Goal: Task Accomplishment & Management: Manage account settings

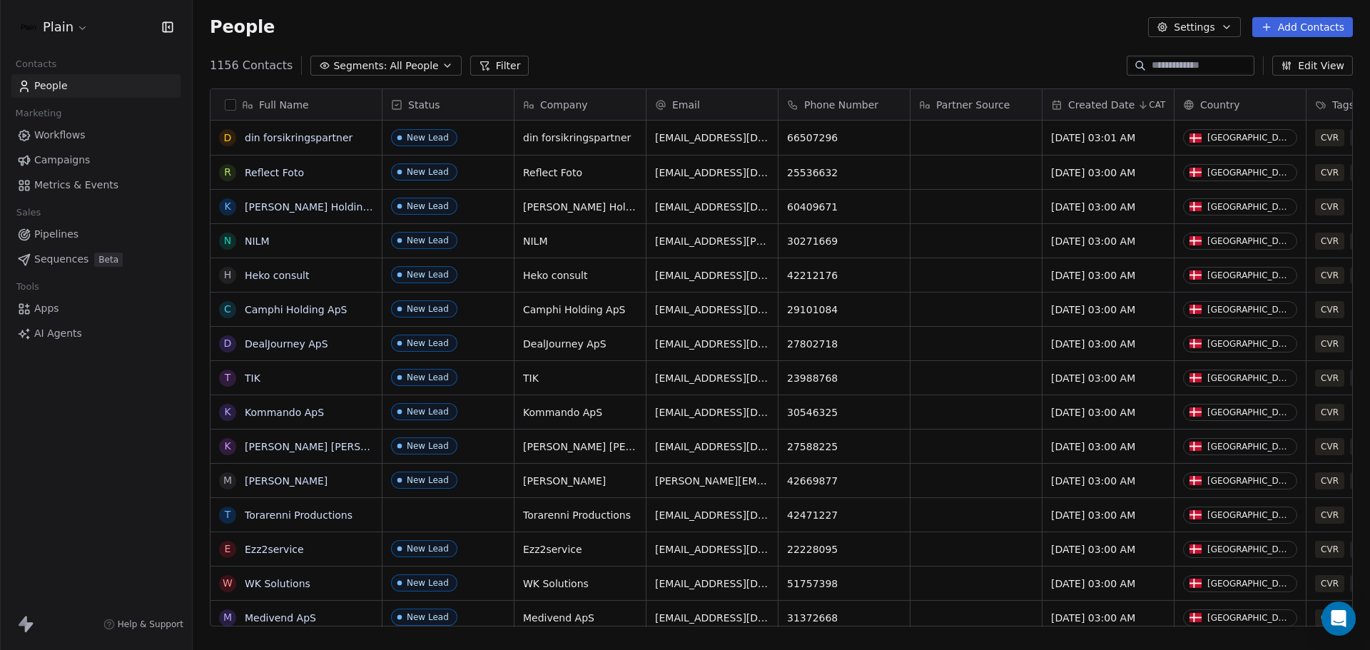
scroll to position [561, 1167]
click at [71, 31] on html "Plain Contacts People Marketing Workflows Campaigns Metrics & Events Sales Pipe…" at bounding box center [685, 325] width 1370 height 650
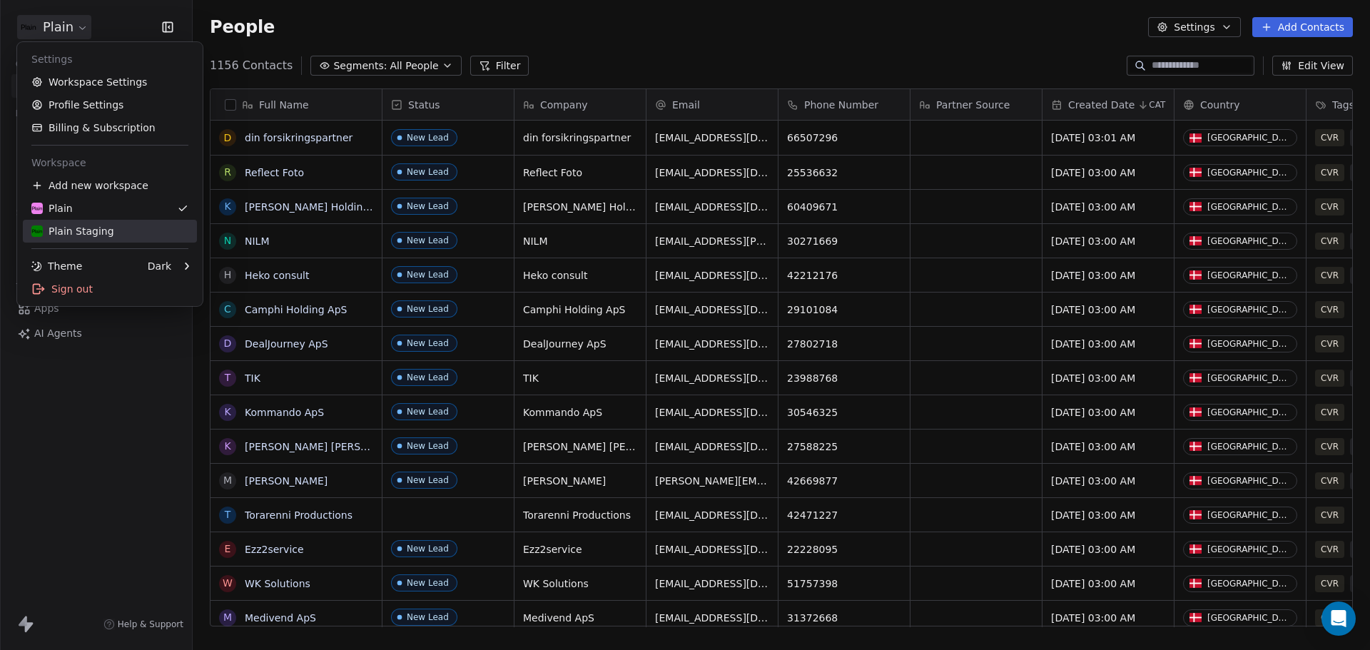
click at [83, 226] on div "Plain Staging" at bounding box center [72, 231] width 83 height 14
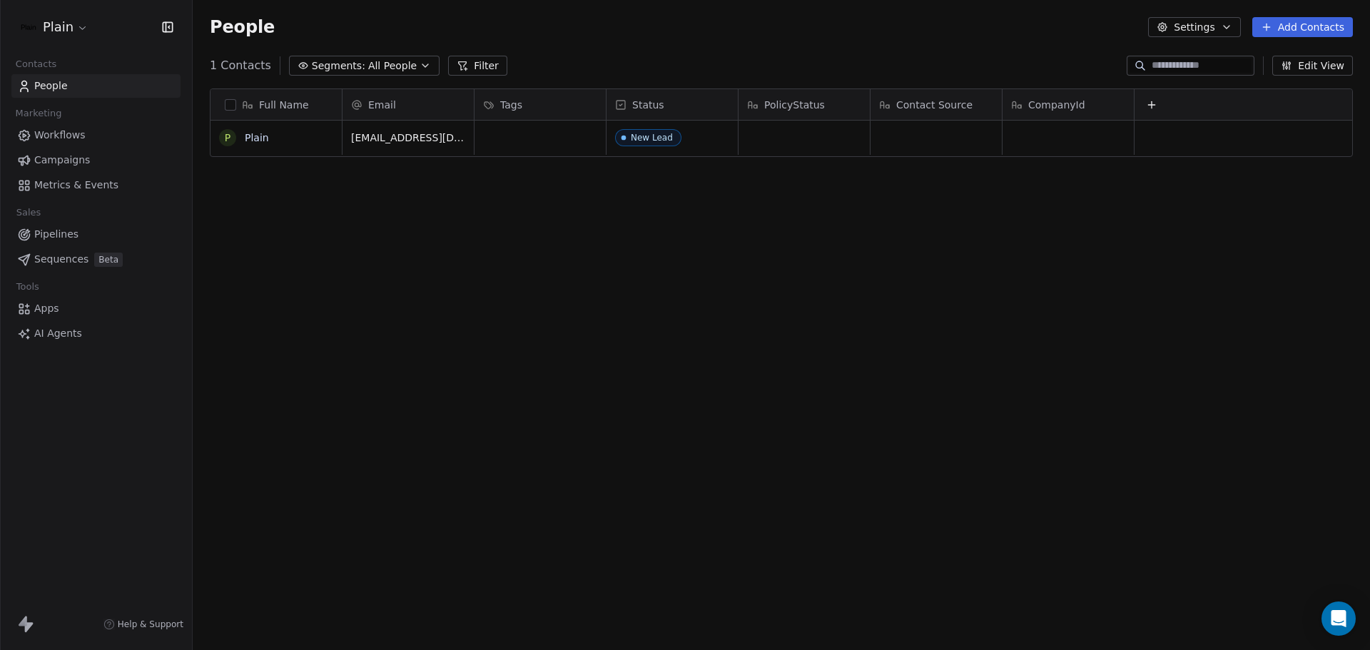
scroll to position [561, 1167]
click at [807, 133] on div "grid" at bounding box center [804, 138] width 131 height 34
click at [263, 143] on link "Plain" at bounding box center [257, 137] width 24 height 11
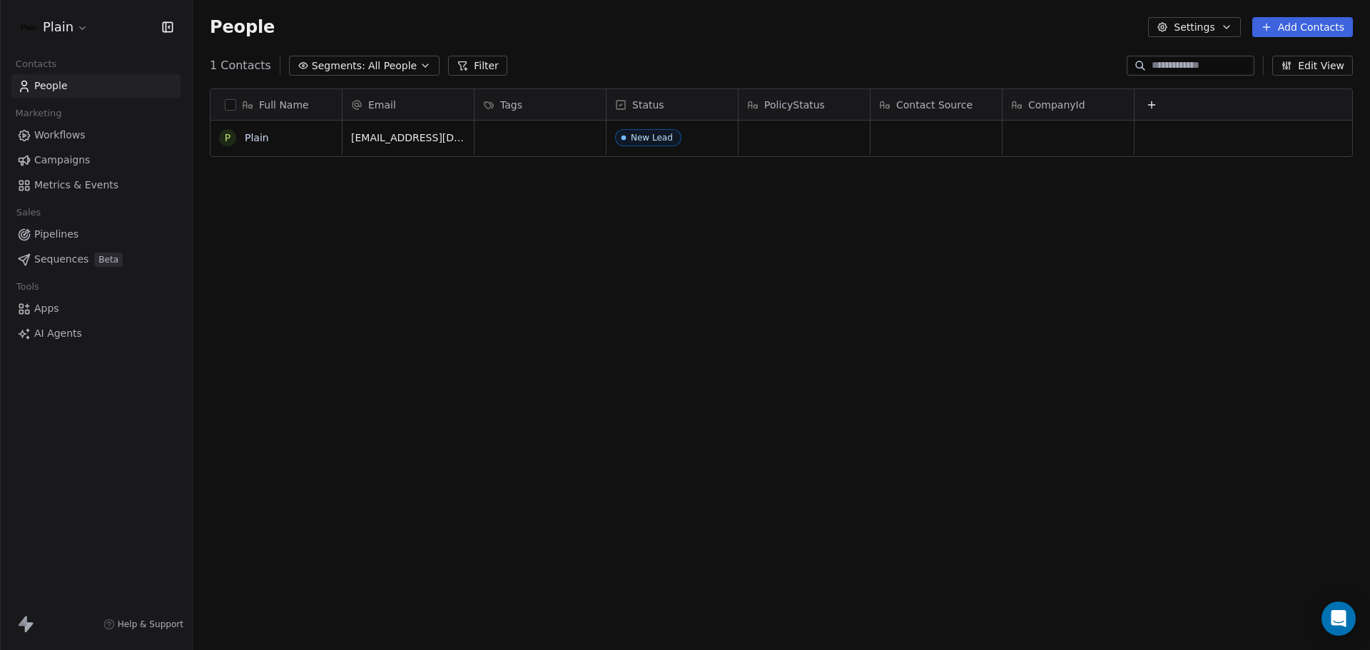
click at [87, 138] on link "Workflows" at bounding box center [95, 135] width 169 height 24
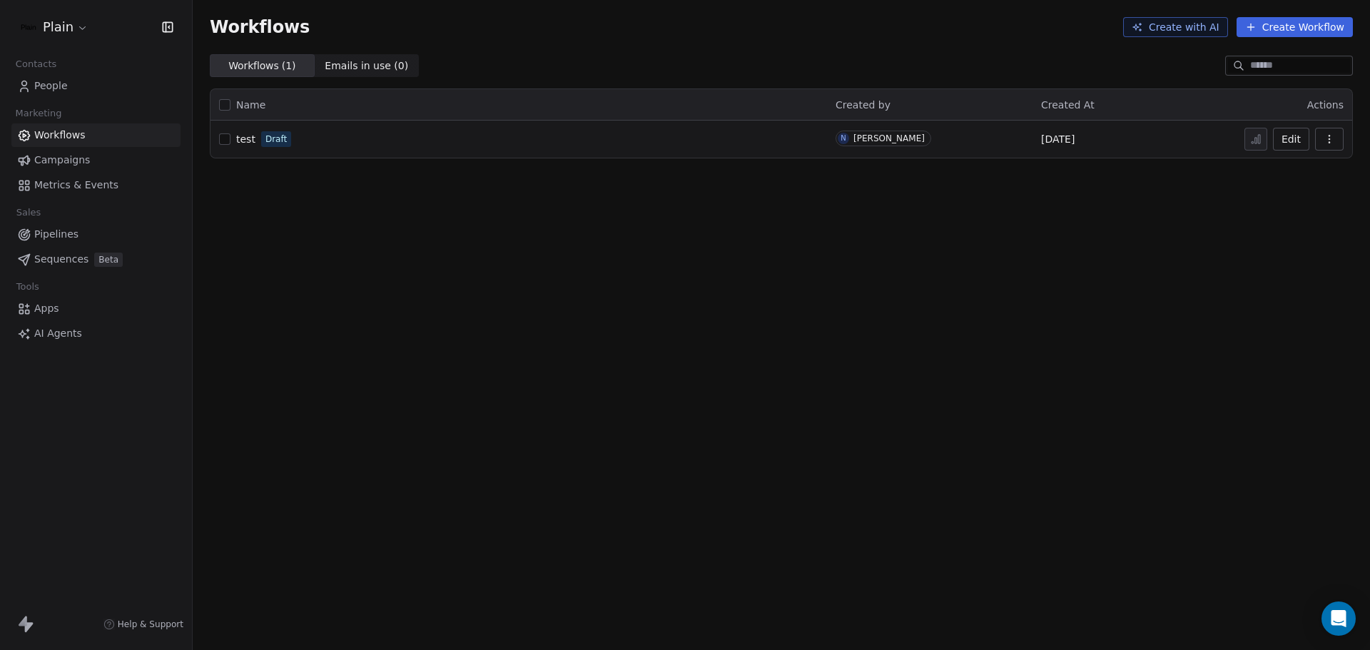
click at [253, 140] on span "test" at bounding box center [245, 138] width 19 height 11
drag, startPoint x: 0, startPoint y: 0, endPoint x: 243, endPoint y: 138, distance: 279.0
click at [243, 138] on span "test" at bounding box center [245, 138] width 19 height 11
click at [62, 85] on span "People" at bounding box center [51, 85] width 34 height 15
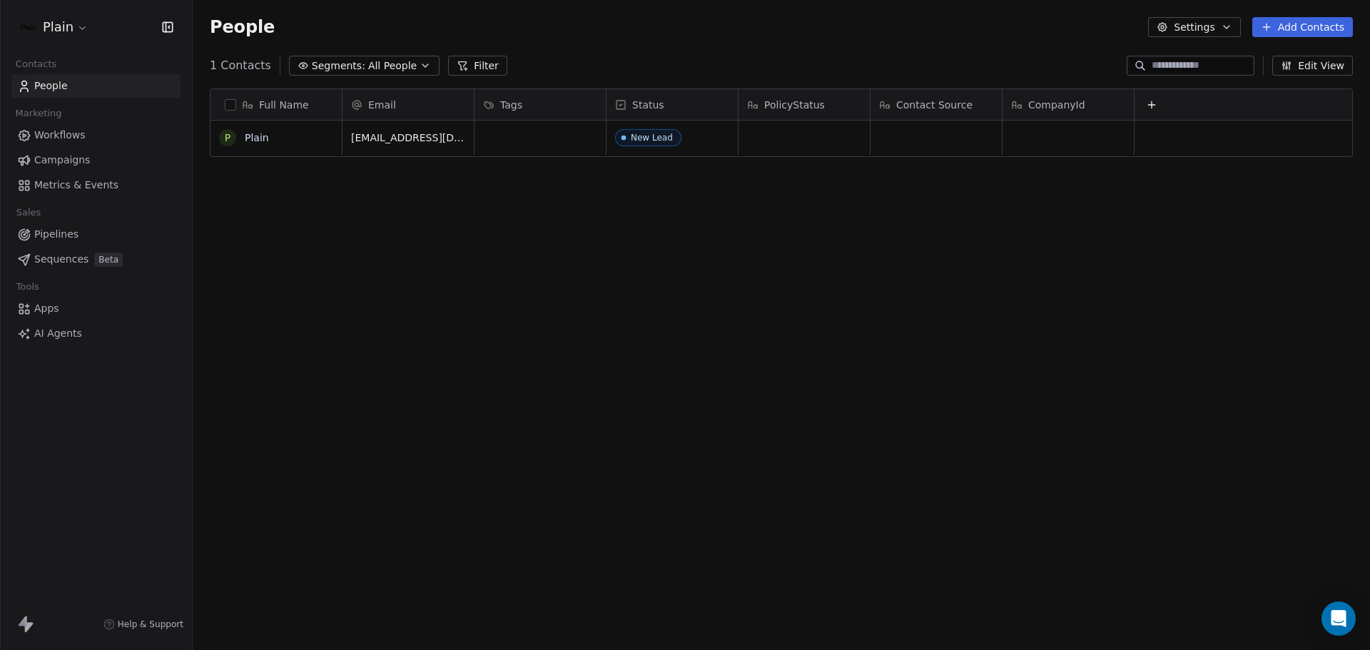
scroll to position [561, 1167]
click at [96, 143] on link "Workflows" at bounding box center [95, 135] width 169 height 24
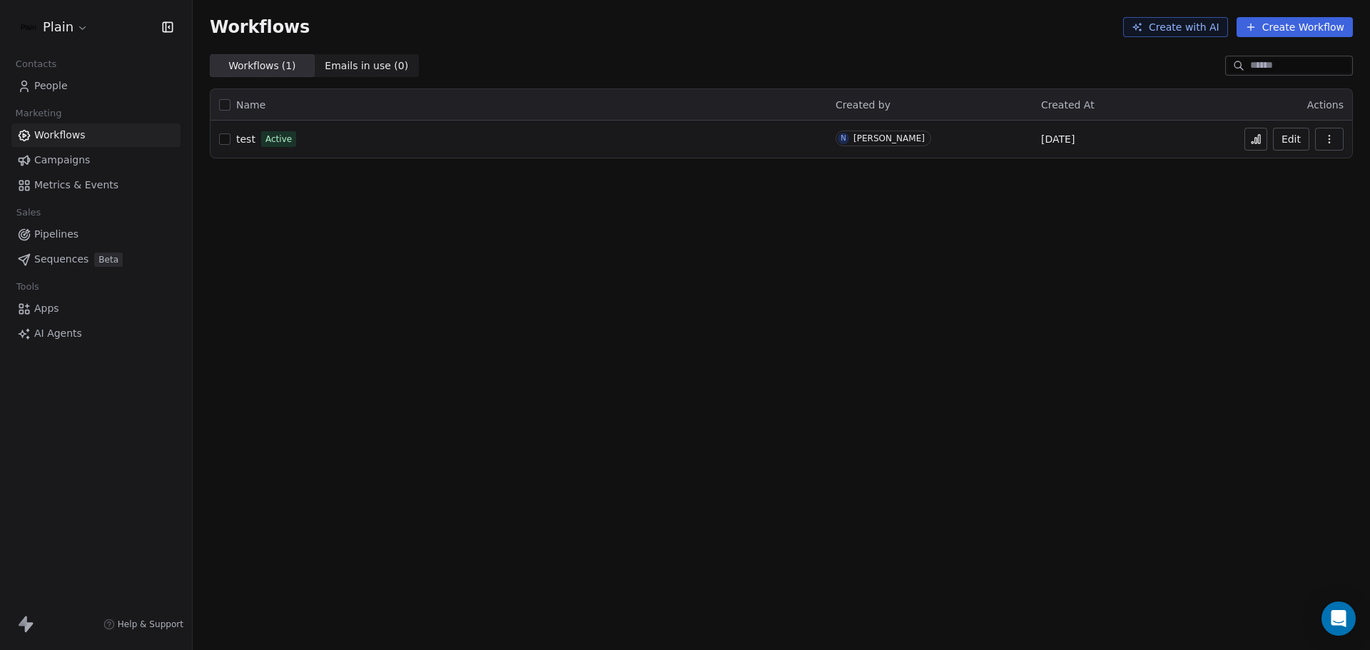
click at [256, 136] on div "test Active" at bounding box center [518, 139] width 599 height 20
click at [246, 138] on span "test" at bounding box center [245, 138] width 19 height 11
click at [65, 93] on link "People" at bounding box center [95, 86] width 169 height 24
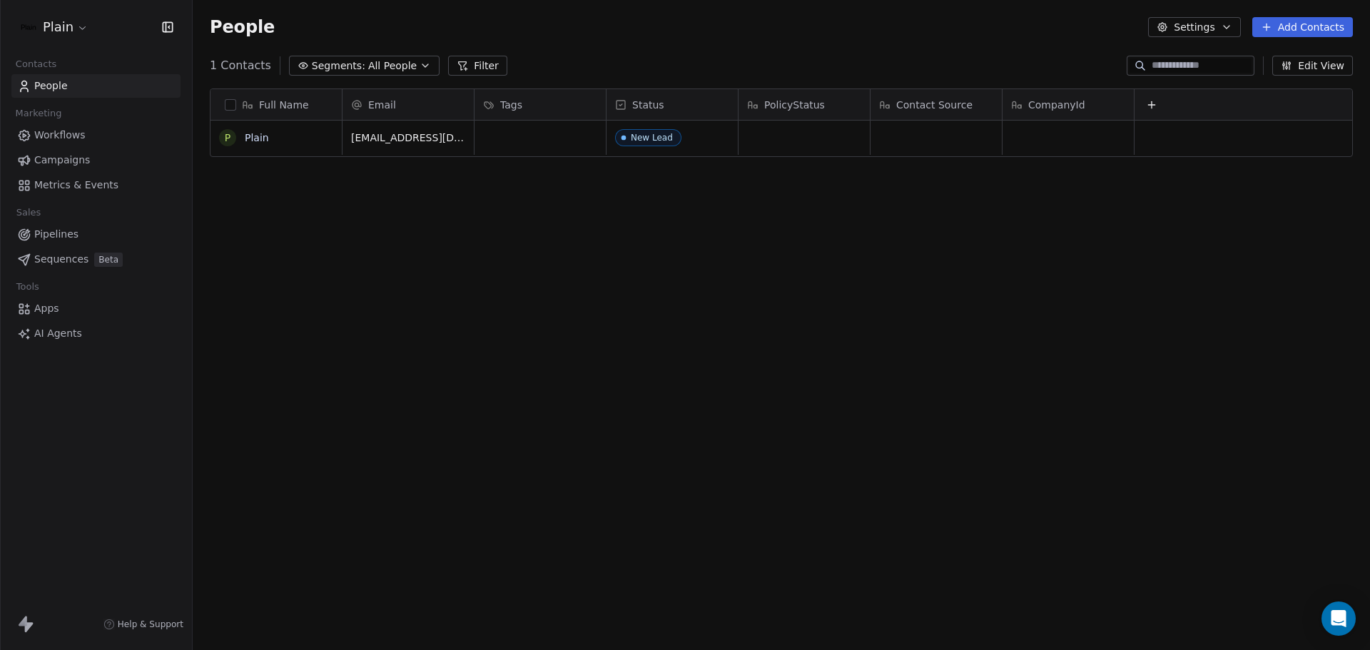
scroll to position [561, 1167]
click at [1293, 29] on button "Add Contacts" at bounding box center [1302, 27] width 101 height 20
click at [1285, 61] on span "Create new contact" at bounding box center [1310, 58] width 98 height 15
click at [1156, 108] on html "Plain Contacts People Marketing Workflows Campaigns Metrics & Events Sales Pipe…" at bounding box center [685, 325] width 1370 height 650
click at [1156, 108] on icon at bounding box center [1151, 104] width 11 height 11
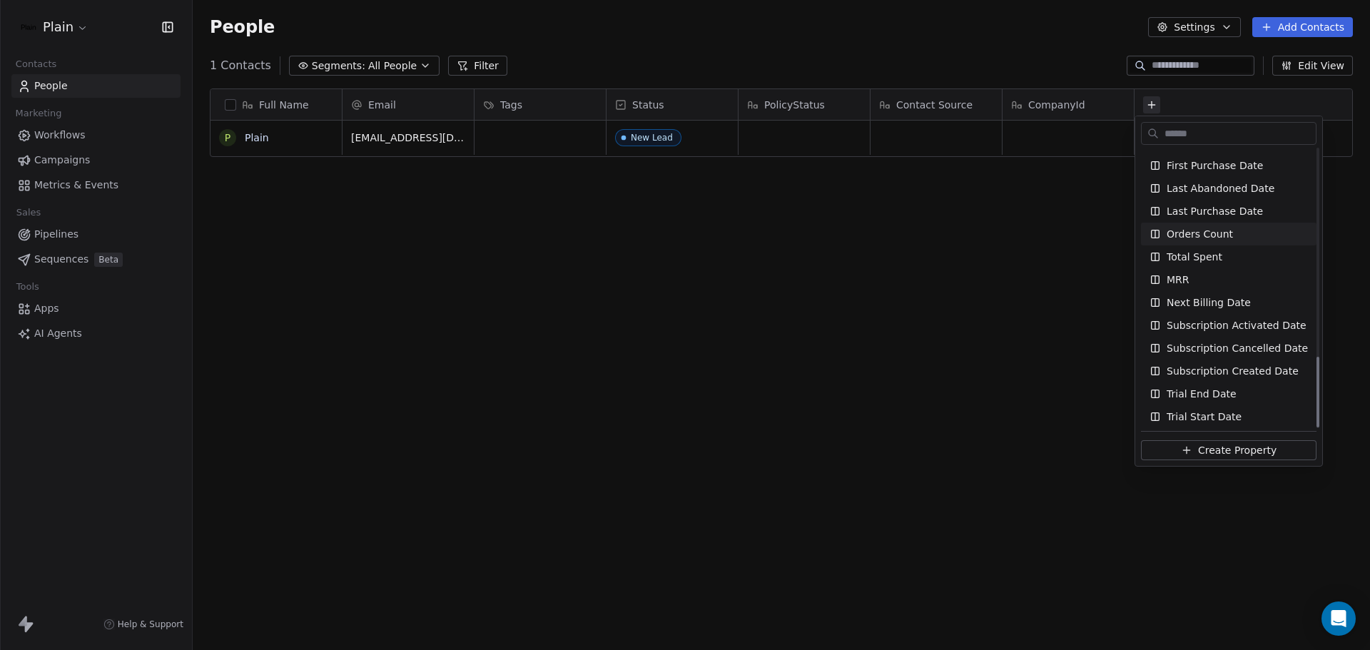
scroll to position [821, 0]
click at [1005, 231] on html "Plain Contacts People Marketing Workflows Campaigns Metrics & Events Sales Pipe…" at bounding box center [685, 325] width 1370 height 650
